Goal: Task Accomplishment & Management: Use online tool/utility

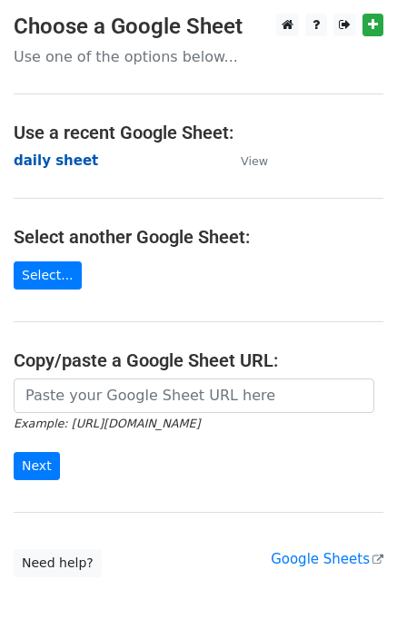
click at [42, 161] on strong "daily sheet" at bounding box center [56, 161] width 84 height 16
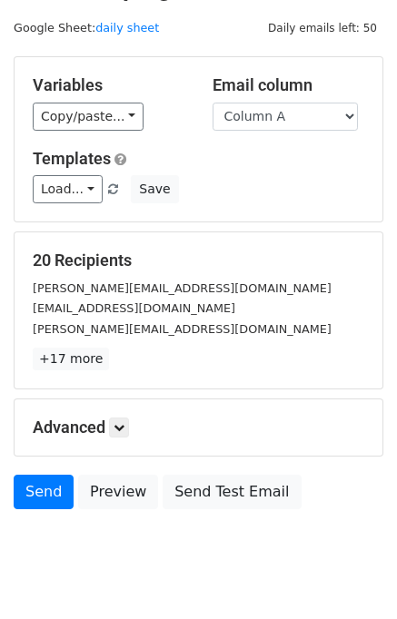
scroll to position [84, 0]
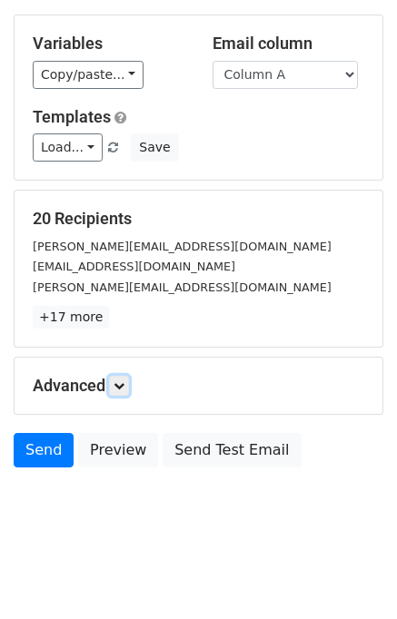
drag, startPoint x: 121, startPoint y: 382, endPoint x: 134, endPoint y: 381, distance: 13.7
click at [124, 381] on icon at bounding box center [119, 386] width 11 height 11
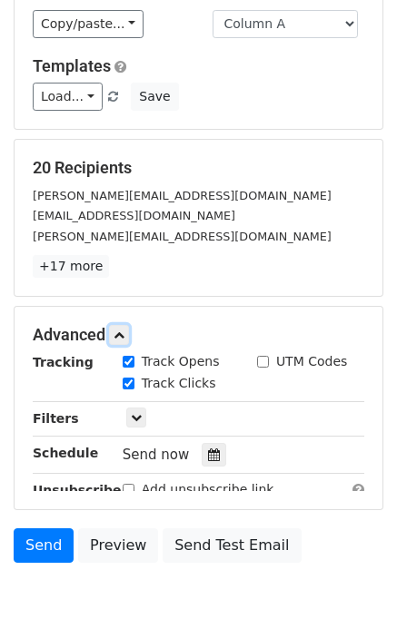
scroll to position [222, 0]
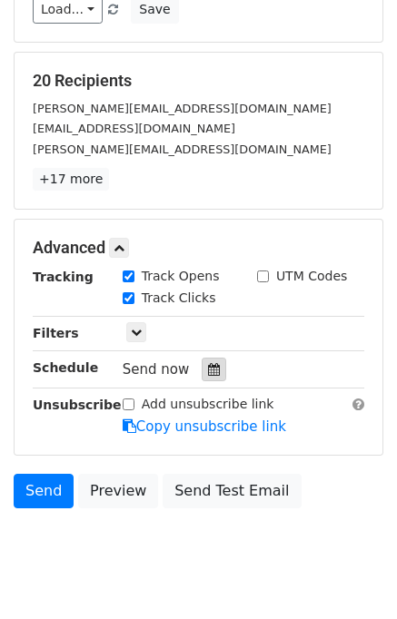
click at [208, 363] on icon at bounding box center [214, 369] width 12 height 13
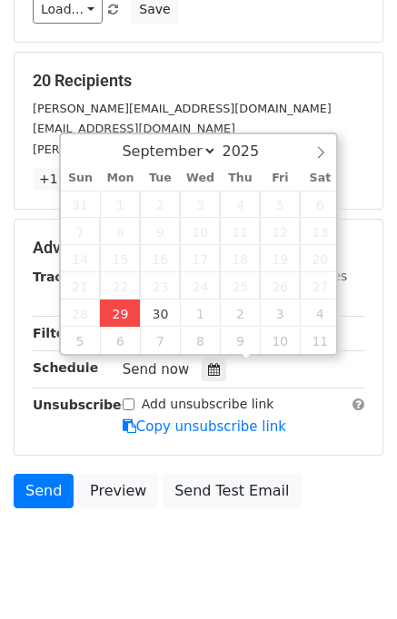
type input "2025-09-29 12:03"
type input "03"
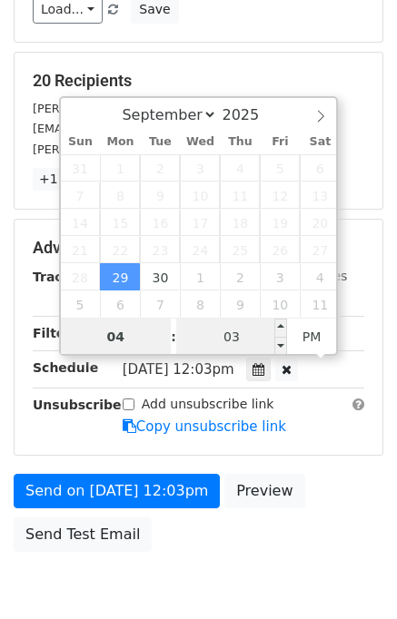
type input "04"
type input "2025-09-29 16:03"
click at [253, 343] on input "03" at bounding box center [231, 337] width 111 height 36
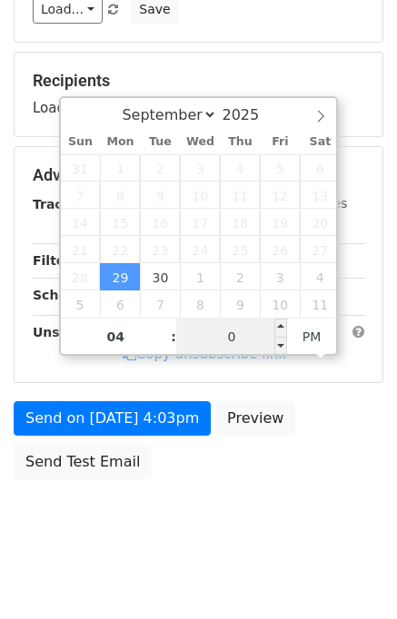
type input "00"
type input "2025-09-29 16:00"
click at [315, 462] on div "Send on Sep 29 at 4:03pm Preview Send Test Email" at bounding box center [198, 444] width 397 height 87
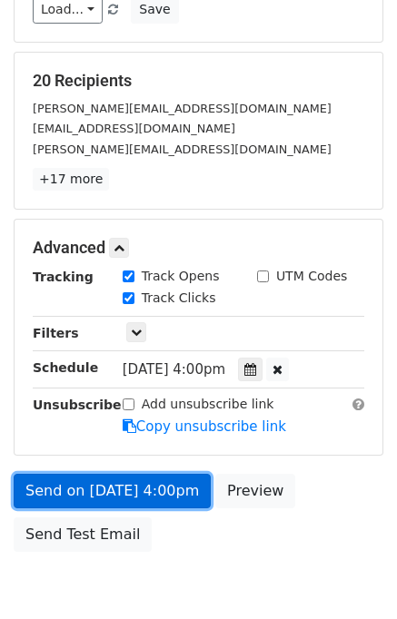
click at [145, 490] on link "Send on Sep 29 at 4:00pm" at bounding box center [112, 491] width 197 height 35
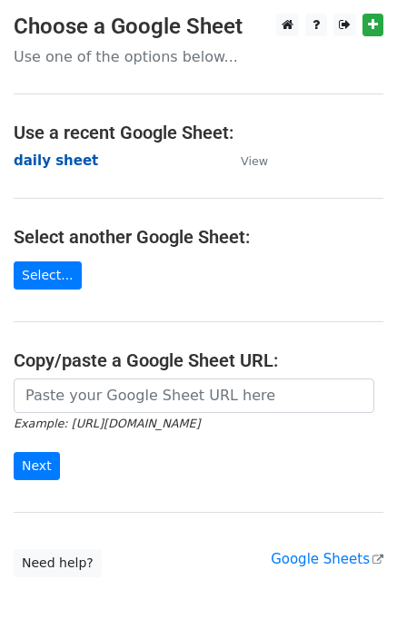
click at [47, 165] on strong "daily sheet" at bounding box center [56, 161] width 84 height 16
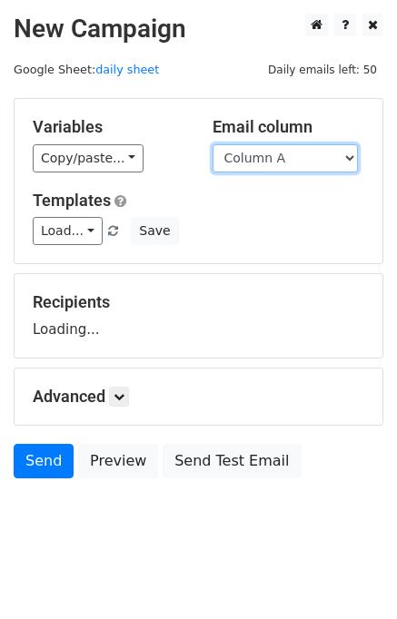
click at [289, 163] on select "Column A Column B Column C Column D Column E" at bounding box center [285, 158] width 145 height 28
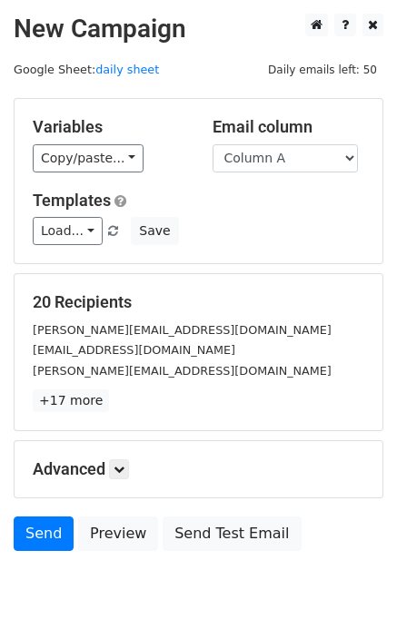
click at [283, 201] on h5 "Templates" at bounding box center [199, 201] width 332 height 20
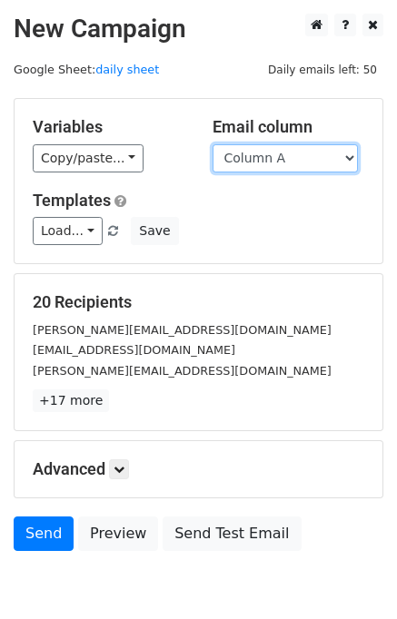
click at [272, 163] on select "Column A Column B Column C Column D Column E" at bounding box center [285, 158] width 145 height 28
select select "Column B"
click at [213, 144] on select "Column A Column B Column C Column D Column E" at bounding box center [285, 158] width 145 height 28
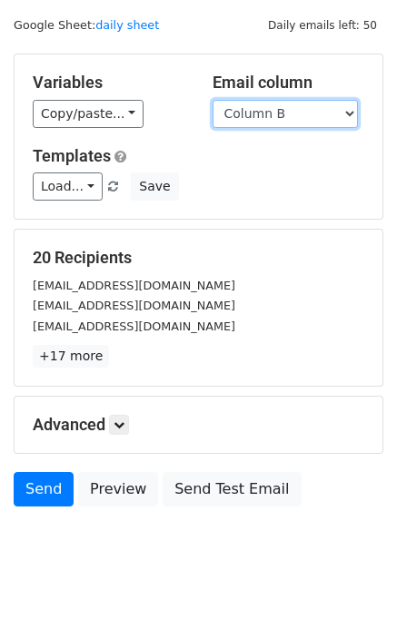
scroll to position [84, 0]
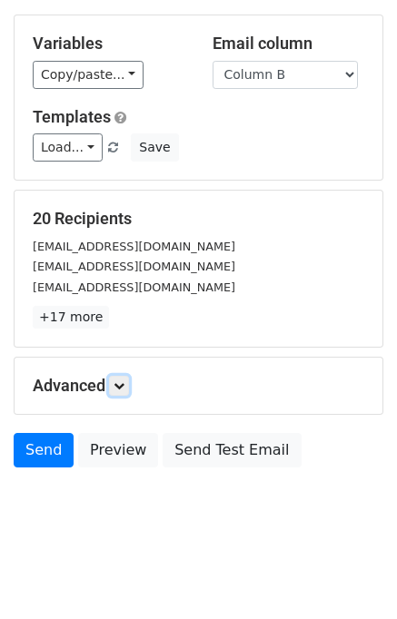
drag, startPoint x: 125, startPoint y: 386, endPoint x: 134, endPoint y: 383, distance: 9.5
click at [124, 385] on icon at bounding box center [119, 386] width 11 height 11
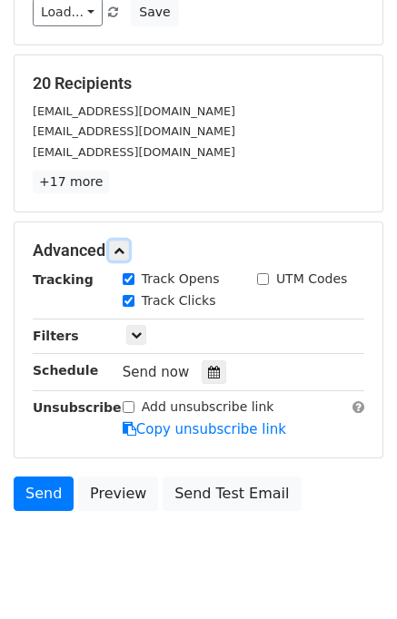
scroll to position [224, 0]
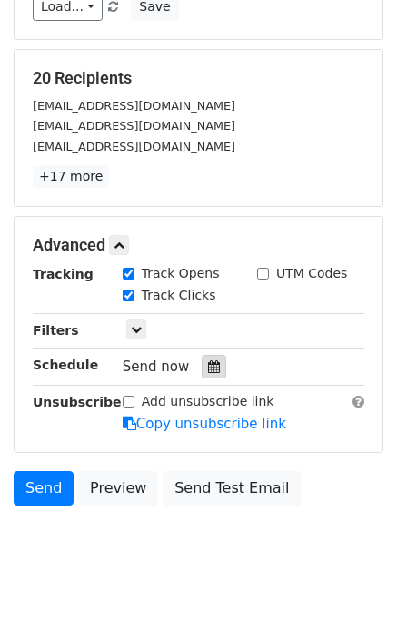
click at [208, 368] on icon at bounding box center [214, 367] width 12 height 13
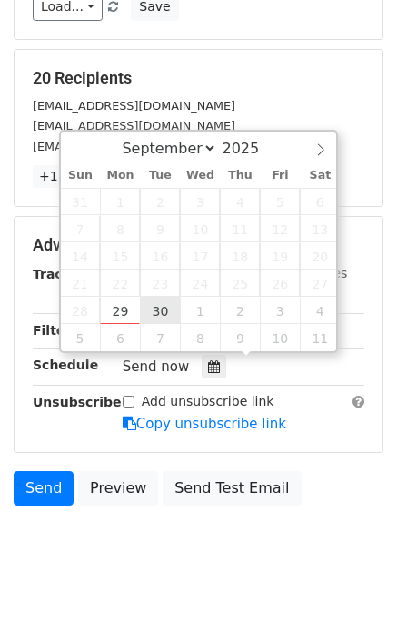
type input "2025-09-30 12:00"
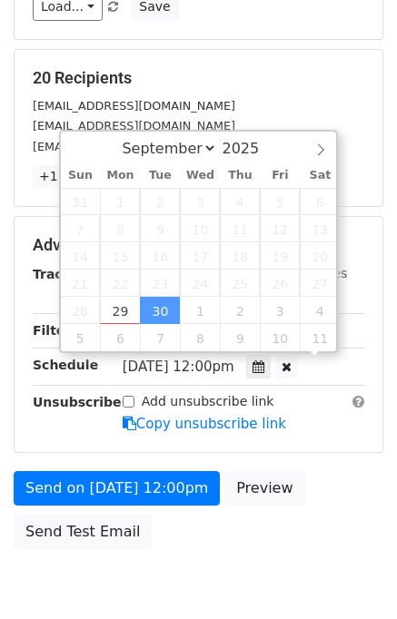
scroll to position [0, 0]
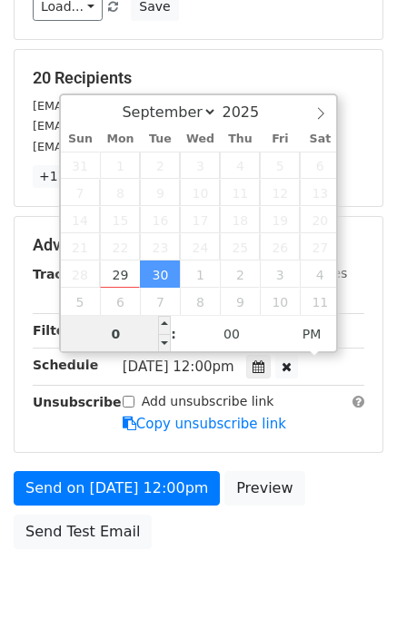
type input "05"
type input "2025-09-30 17:00"
click at [333, 508] on div "Send on Sep 30 at 12:00pm Preview Send Test Email" at bounding box center [198, 514] width 397 height 87
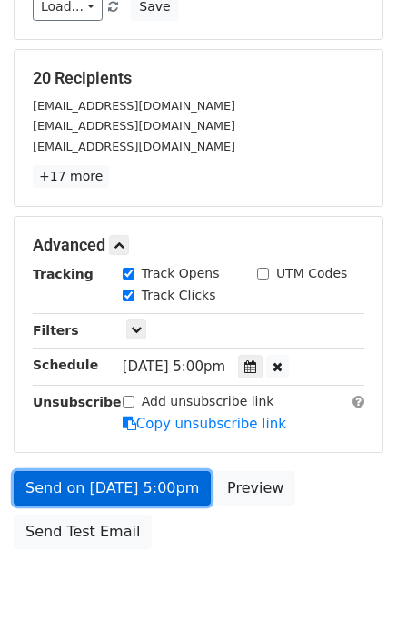
click at [153, 482] on link "Send on Sep 30 at 5:00pm" at bounding box center [112, 488] width 197 height 35
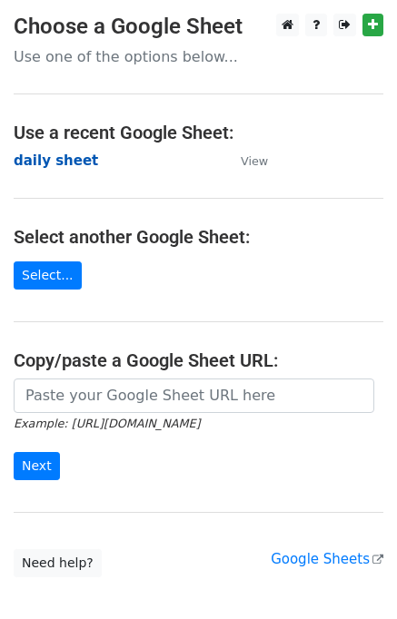
click at [65, 147] on main "Choose a Google Sheet Use one of the options below... Use a recent Google Sheet…" at bounding box center [198, 296] width 397 height 564
click at [66, 153] on strong "daily sheet" at bounding box center [56, 161] width 84 height 16
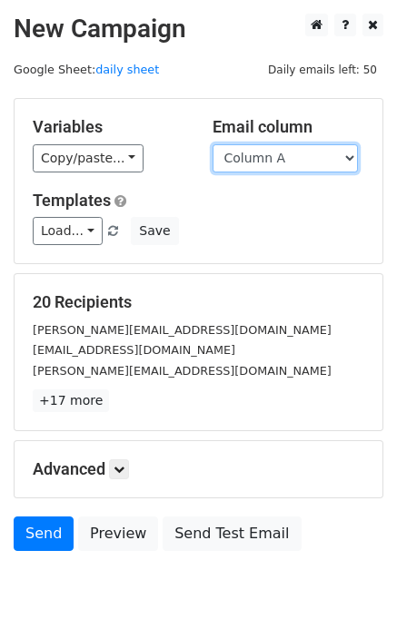
click at [286, 157] on select "Column A Column B Column C Column D Column E" at bounding box center [285, 158] width 145 height 28
select select "Column C"
click at [213, 144] on select "Column A Column B Column C Column D Column E" at bounding box center [285, 158] width 145 height 28
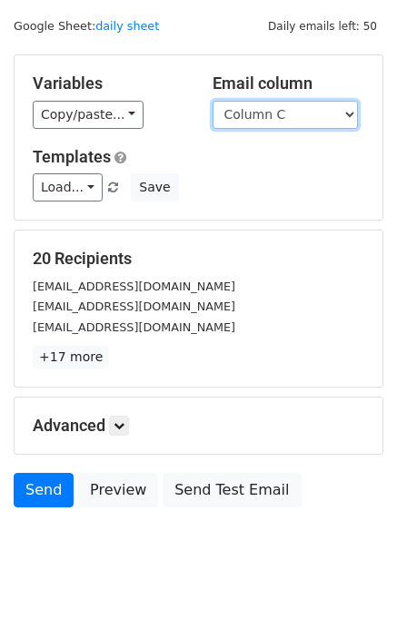
scroll to position [84, 0]
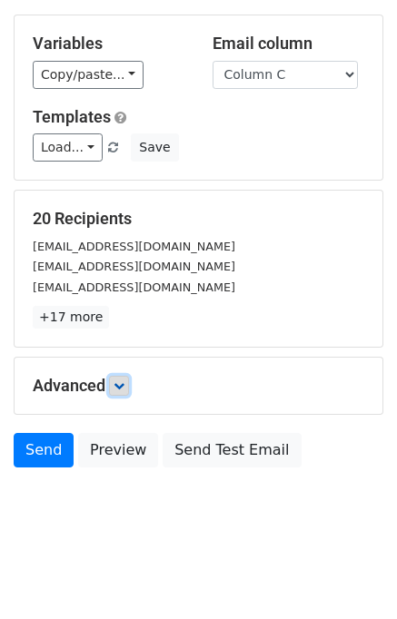
click at [122, 382] on icon at bounding box center [119, 386] width 11 height 11
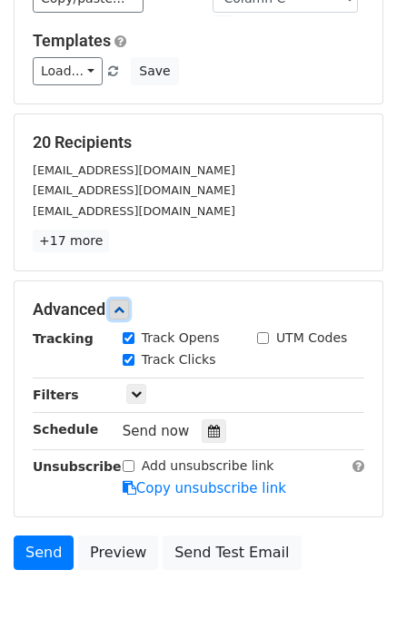
scroll to position [213, 0]
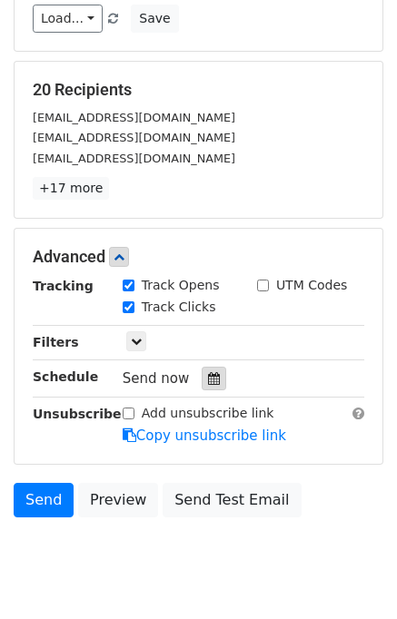
click at [213, 369] on div at bounding box center [214, 379] width 25 height 24
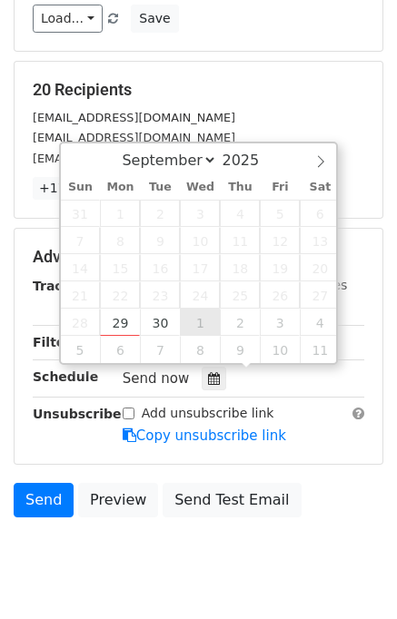
type input "2025-10-01 12:00"
select select "9"
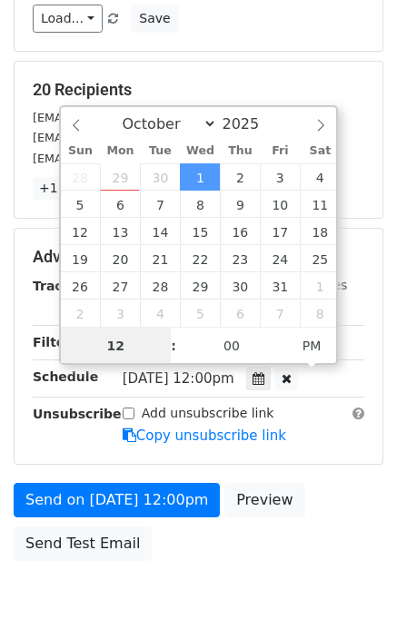
scroll to position [0, 0]
type input "06"
type input "2025-10-01 18:00"
click at [341, 492] on div "Send on Oct 1 at 12:00pm Preview Send Test Email" at bounding box center [198, 526] width 397 height 87
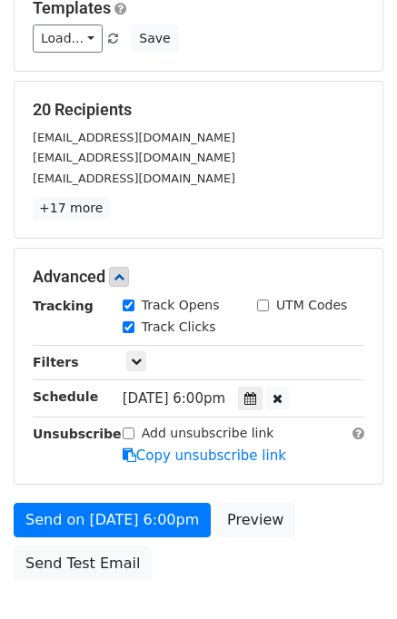
scroll to position [304, 0]
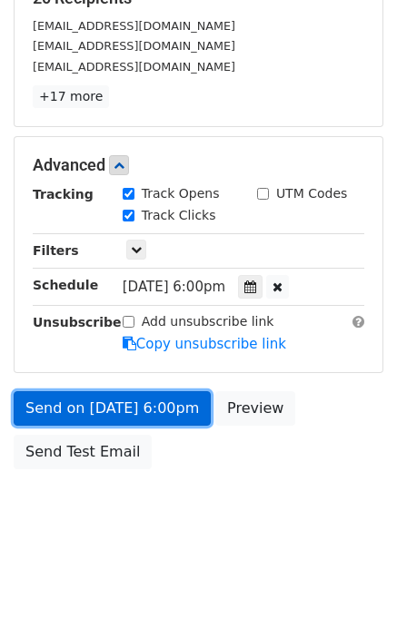
click at [153, 399] on link "Send on Oct 1 at 6:00pm" at bounding box center [112, 408] width 197 height 35
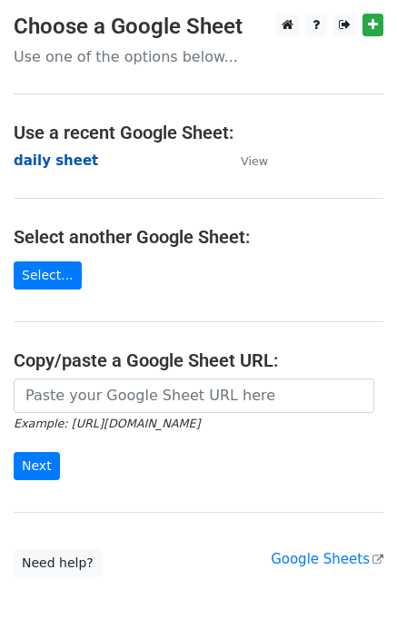
click at [39, 161] on strong "daily sheet" at bounding box center [56, 161] width 84 height 16
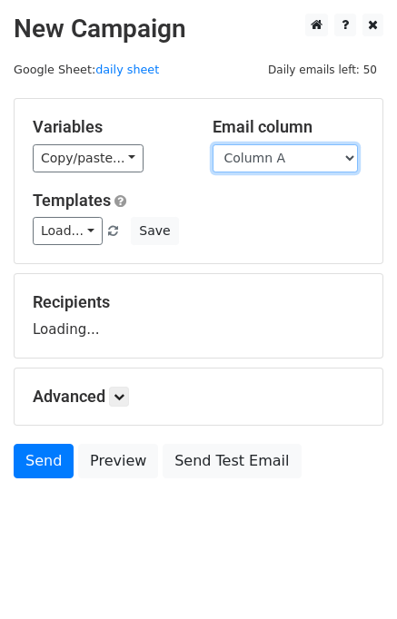
click at [275, 156] on select "Column A Column B Column C Column D Column E" at bounding box center [285, 158] width 145 height 28
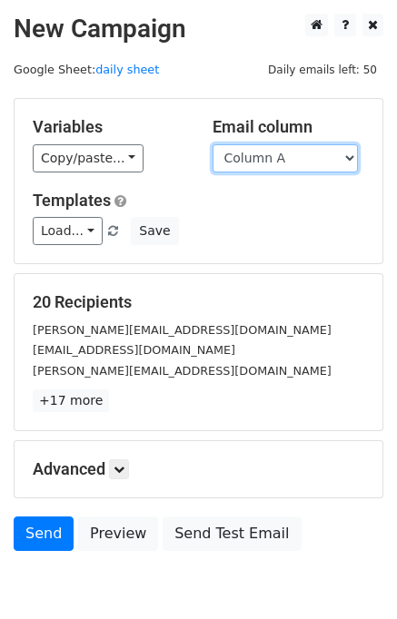
click at [282, 163] on select "Column A Column B Column C Column D Column E" at bounding box center [285, 158] width 145 height 28
select select "Column D"
click at [213, 144] on select "Column A Column B Column C Column D Column E" at bounding box center [285, 158] width 145 height 28
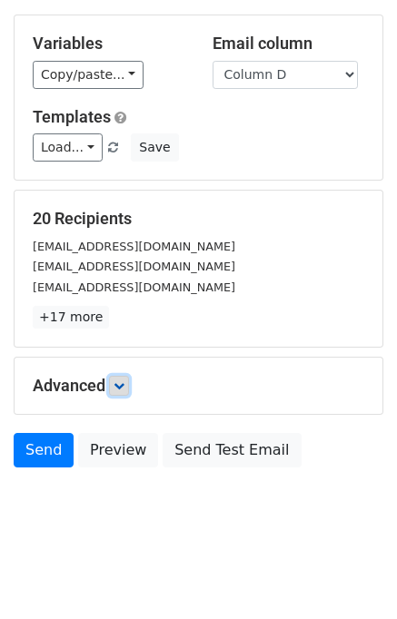
click at [129, 381] on link at bounding box center [119, 386] width 20 height 20
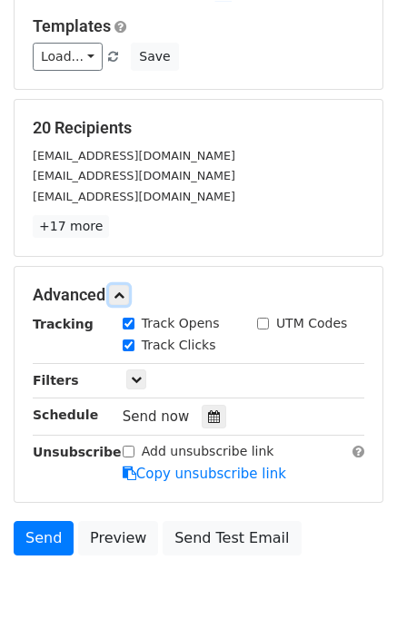
scroll to position [237, 0]
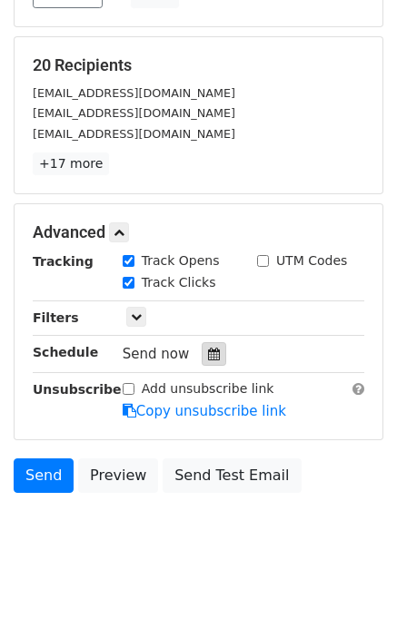
click at [208, 353] on icon at bounding box center [214, 354] width 12 height 13
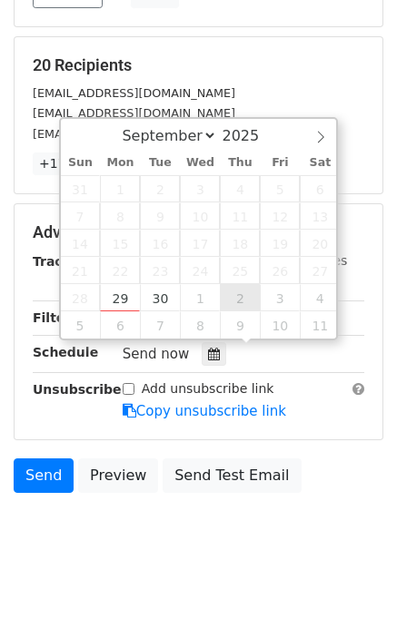
type input "[DATE] 12:00"
select select "9"
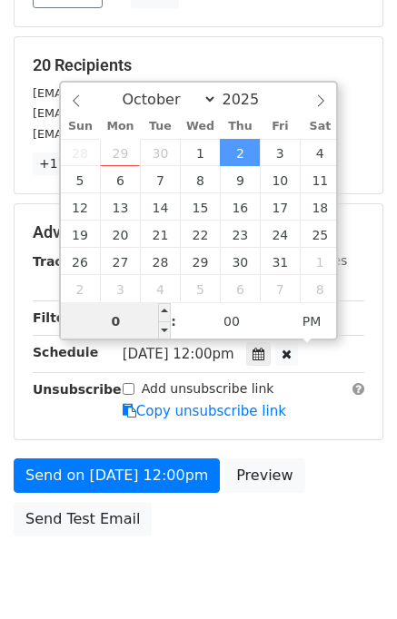
type input "07"
type input "2025-10-02 19:00"
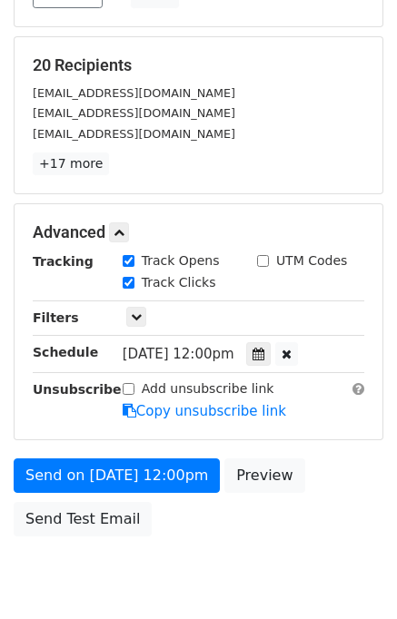
click at [328, 491] on div "Send on Oct 2 at 12:00pm Preview Send Test Email" at bounding box center [198, 502] width 397 height 87
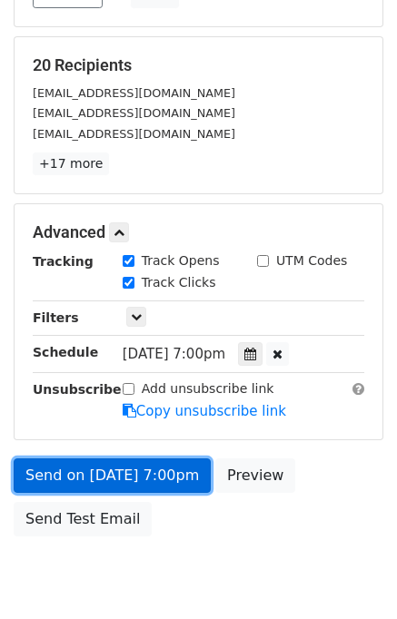
click at [114, 471] on link "Send on Oct 2 at 7:00pm" at bounding box center [112, 476] width 197 height 35
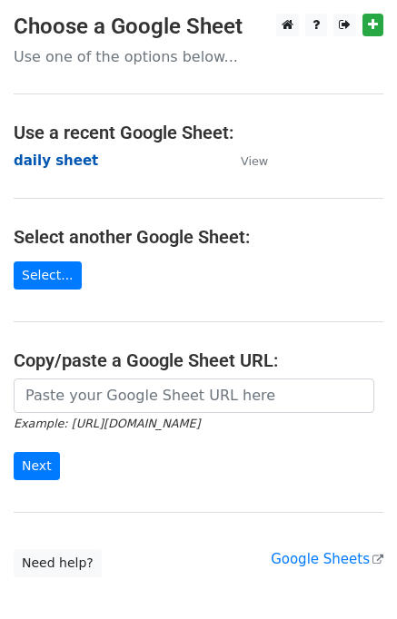
click at [59, 161] on strong "daily sheet" at bounding box center [56, 161] width 84 height 16
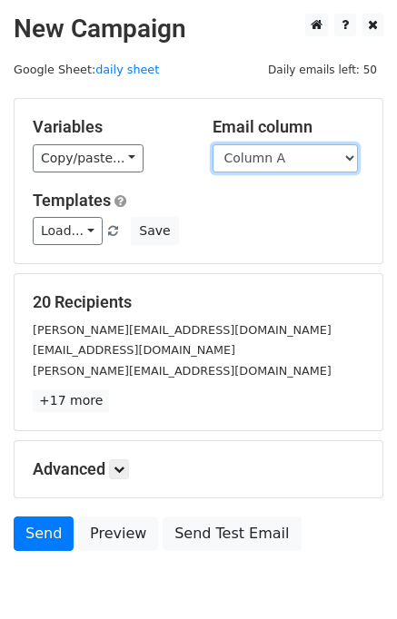
click at [285, 157] on select "Column A Column B Column C Column D Column E" at bounding box center [285, 158] width 145 height 28
select select "Column E"
click at [213, 144] on select "Column A Column B Column C Column D Column E" at bounding box center [285, 158] width 145 height 28
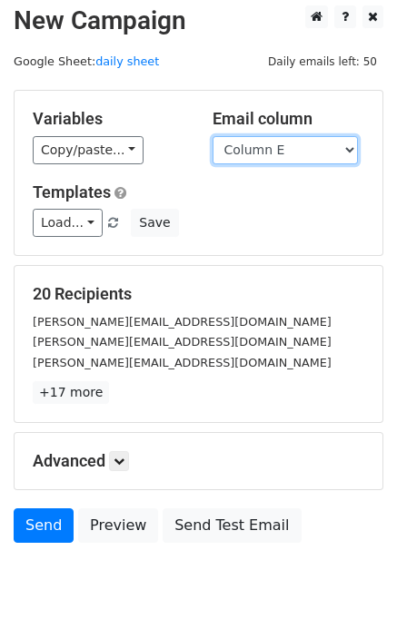
scroll to position [11, 0]
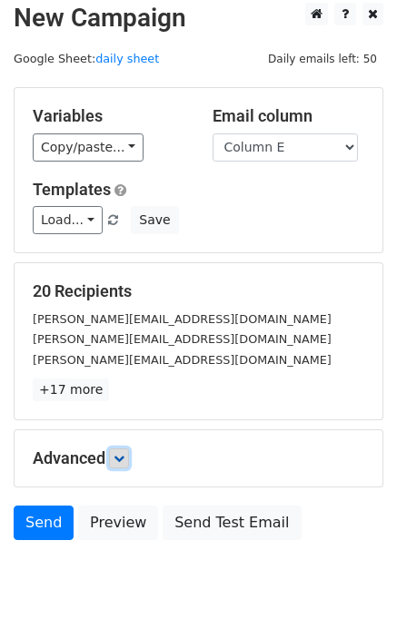
click at [120, 455] on icon at bounding box center [119, 458] width 11 height 11
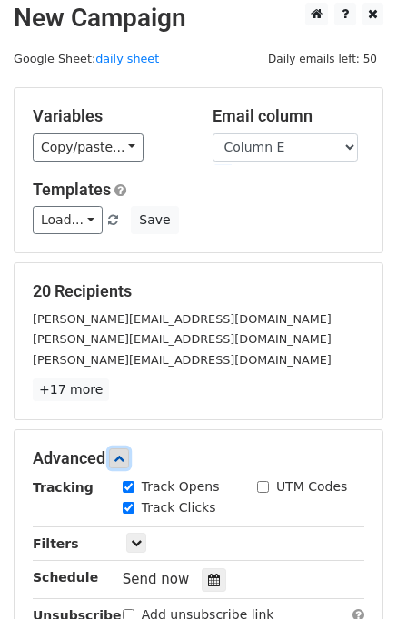
scroll to position [252, 0]
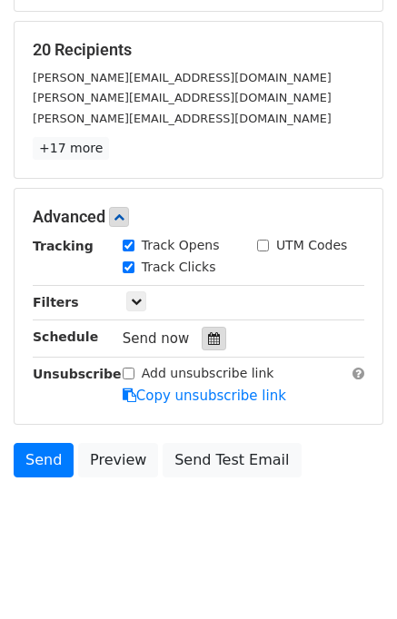
click at [208, 339] on icon at bounding box center [214, 338] width 12 height 13
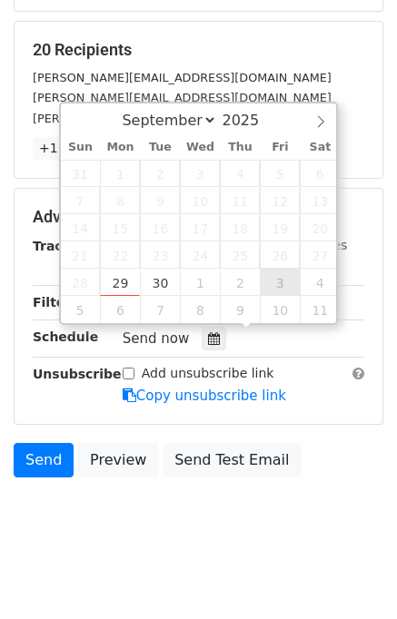
type input "[DATE] 12:00"
select select "9"
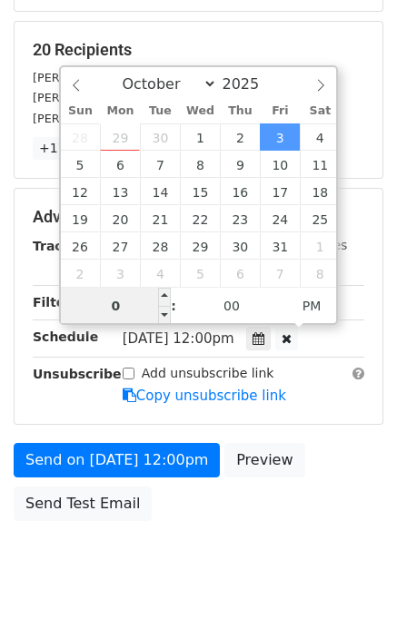
type input "08"
type input "[DATE] 20:00"
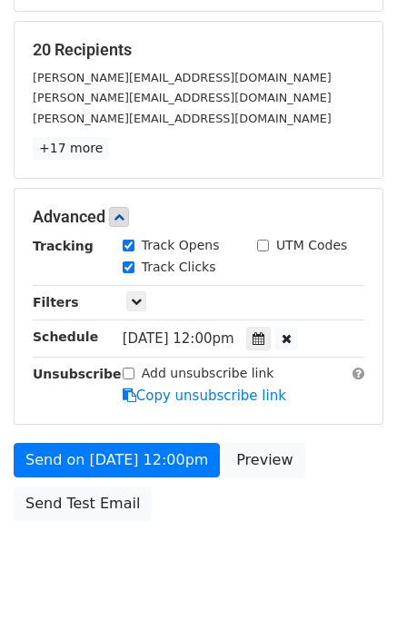
click at [327, 471] on div "Send on [DATE] 12:00pm Preview Send Test Email" at bounding box center [198, 486] width 397 height 87
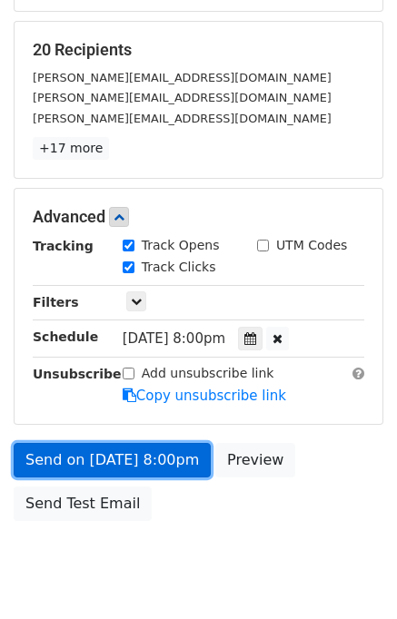
click at [163, 456] on link "Send on [DATE] 8:00pm" at bounding box center [112, 460] width 197 height 35
